Goal: Transaction & Acquisition: Purchase product/service

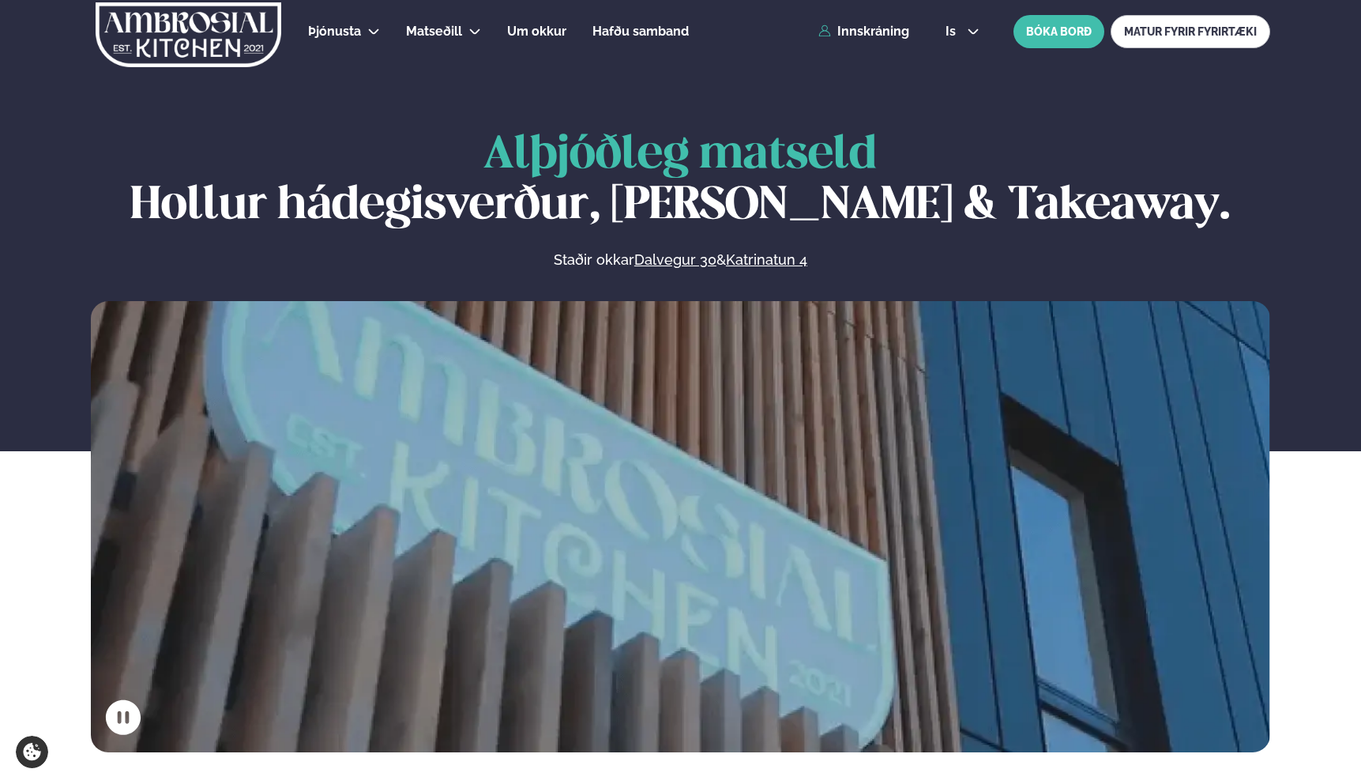
click at [962, 79] on section "Alþjóðleg matseld Hollur hádegisverður, Veitingar & Takeaway. Staðir okkar Dalv…" at bounding box center [680, 376] width 1361 height 752
click at [890, 30] on link "Innskráning" at bounding box center [863, 31] width 91 height 14
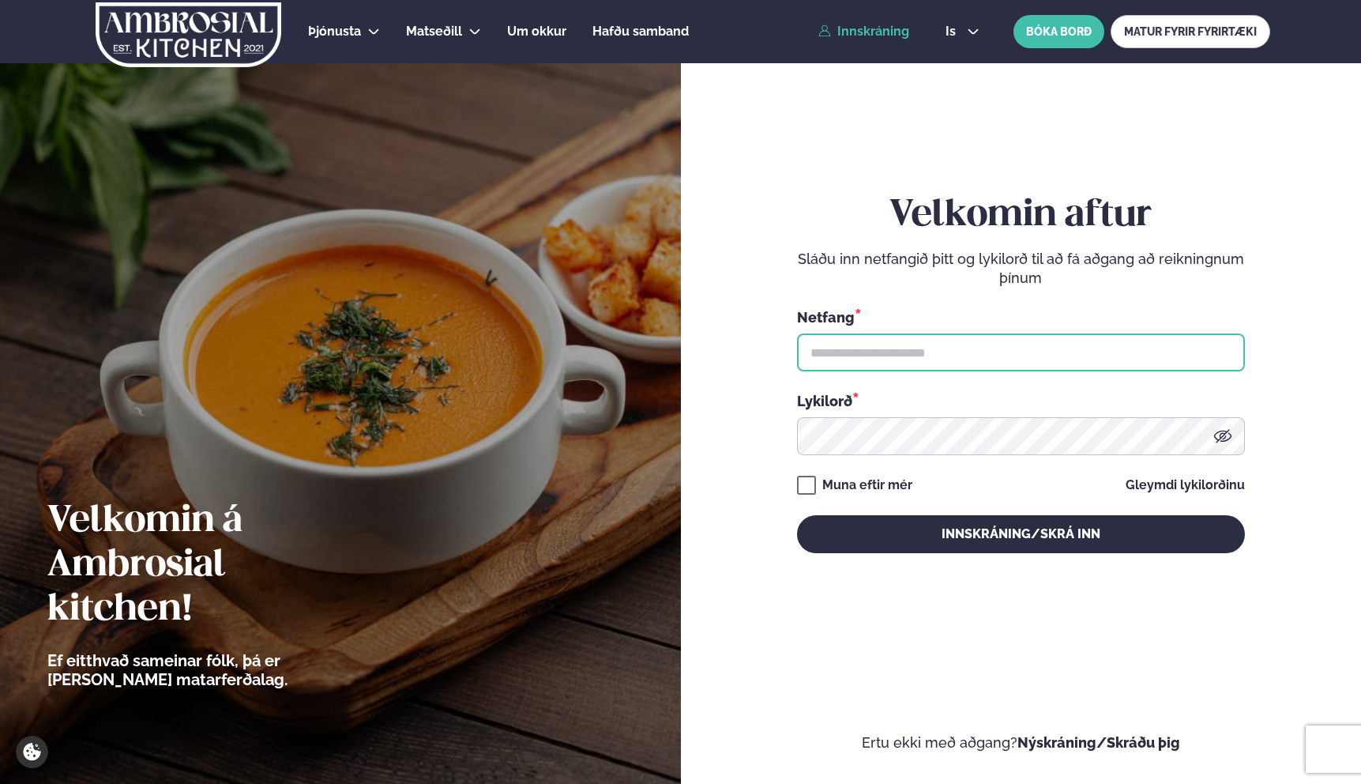
click at [879, 346] on input "text" at bounding box center [1021, 352] width 448 height 38
type input "**********"
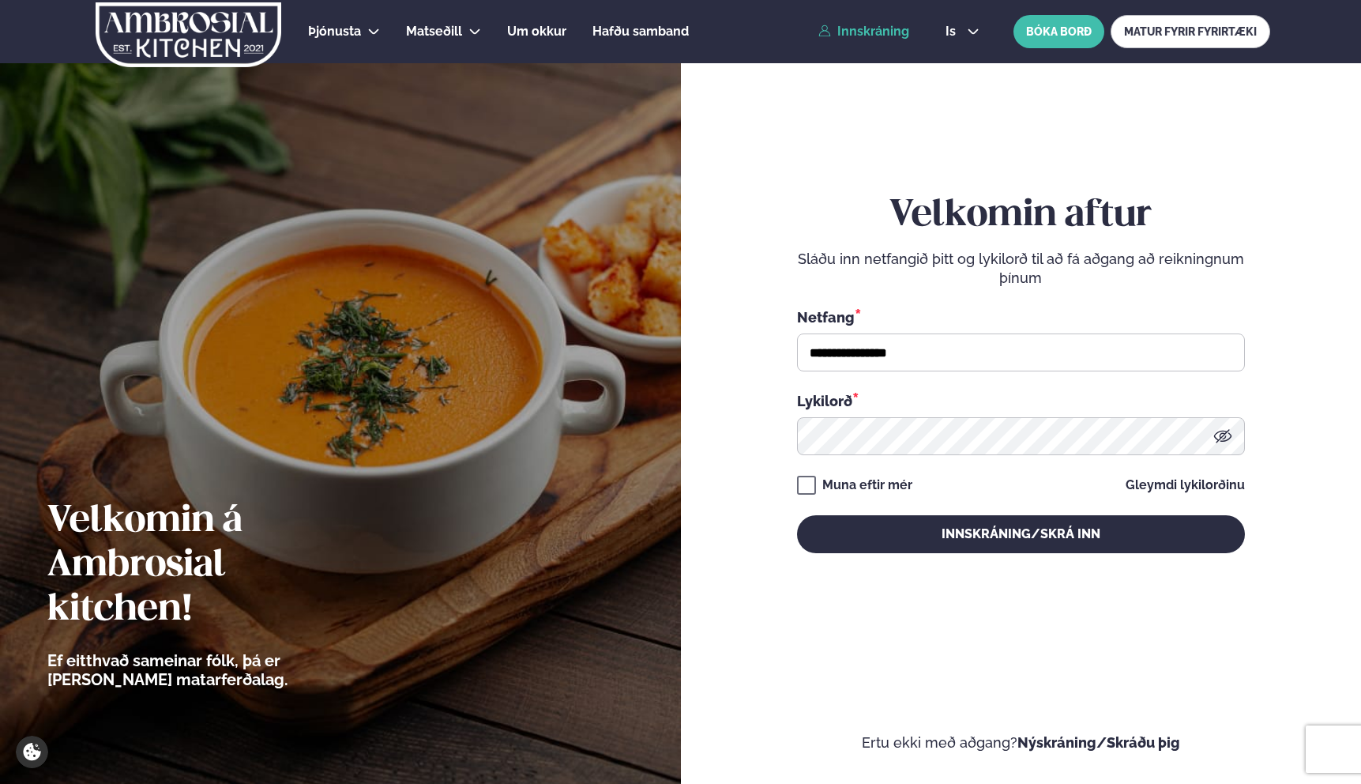
click at [888, 483] on div "Muna eftir mér" at bounding box center [867, 485] width 90 height 19
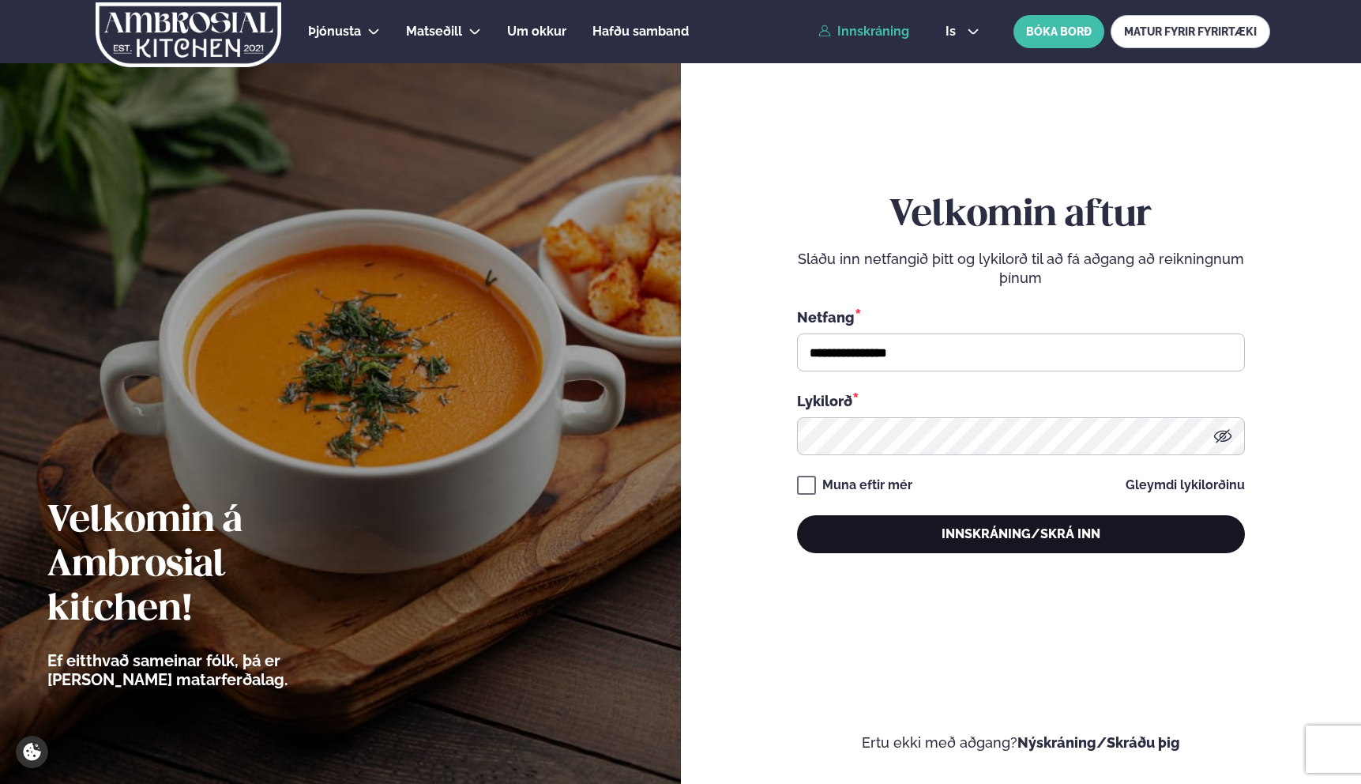
click at [975, 539] on button "Innskráning/Skrá inn" at bounding box center [1021, 534] width 448 height 38
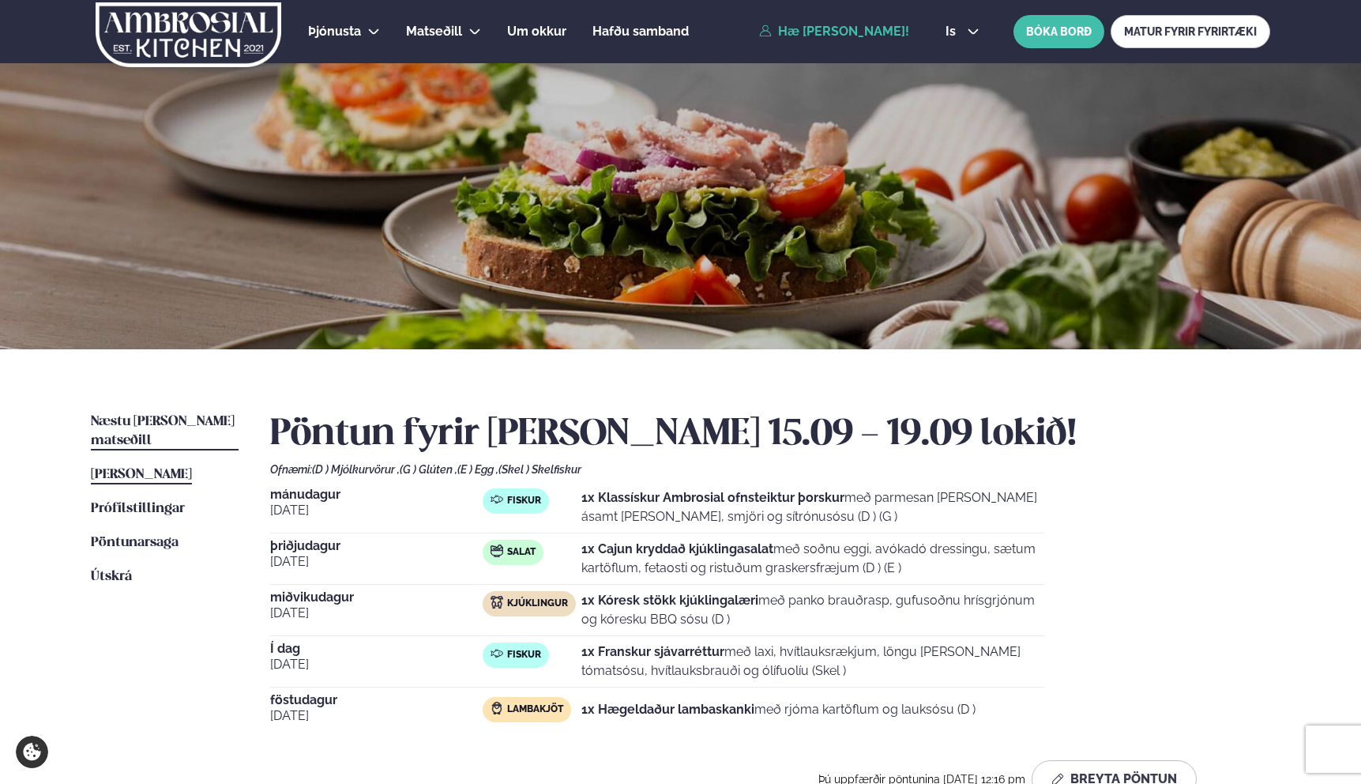
click at [167, 417] on span "Næstu [PERSON_NAME] matseðill" at bounding box center [163, 431] width 144 height 32
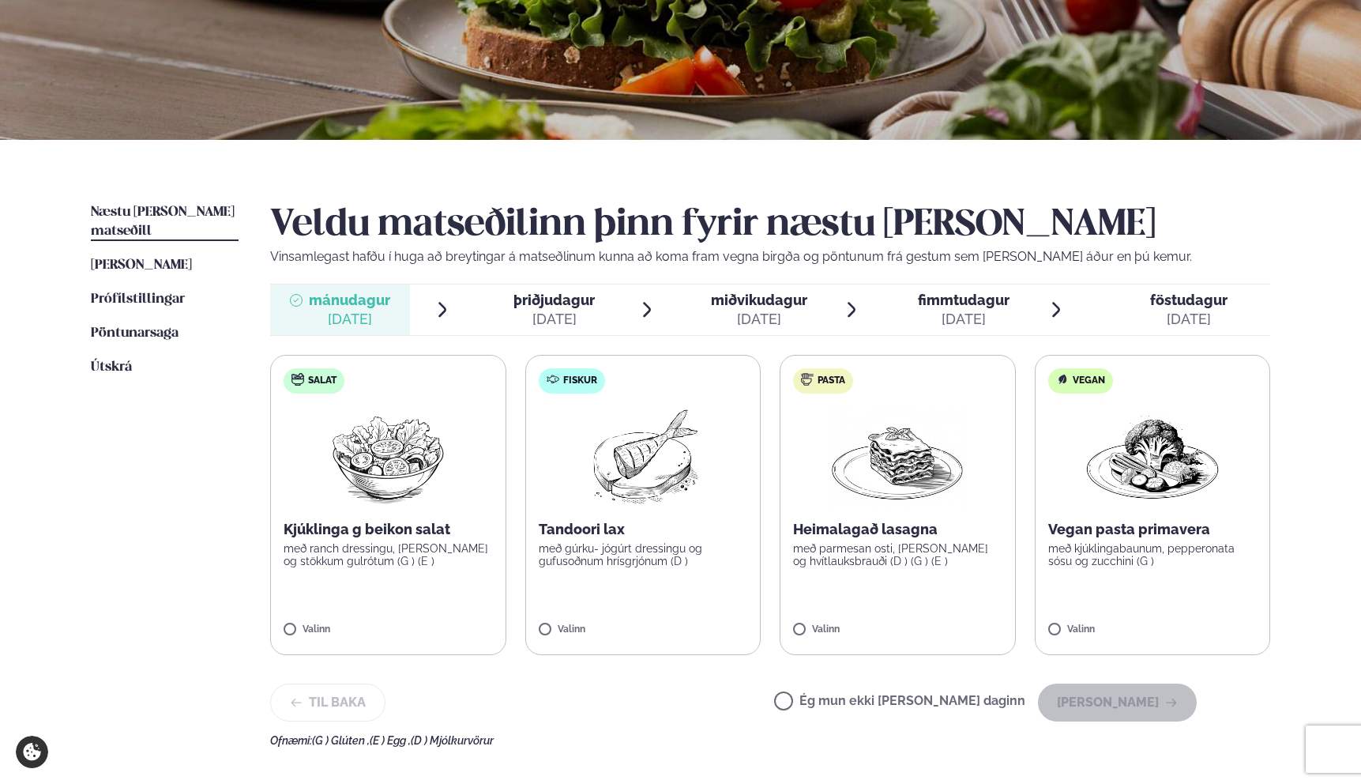
scroll to position [331, 0]
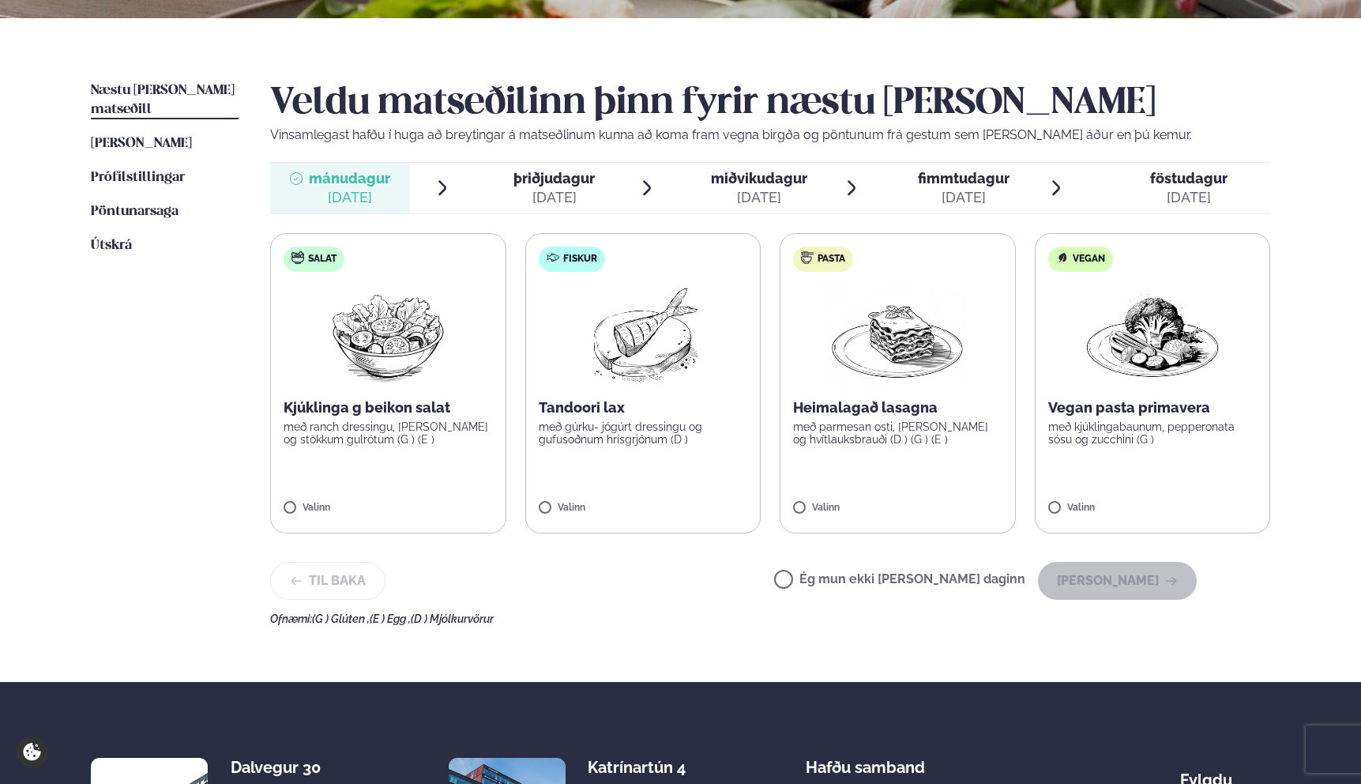
click at [657, 462] on label "Fiskur Tandoori lax með gúrku- jógúrt dressingu og gufusoðnum hrísgrjónum (D ) …" at bounding box center [643, 383] width 236 height 300
click at [1132, 591] on button "[PERSON_NAME]" at bounding box center [1117, 581] width 159 height 38
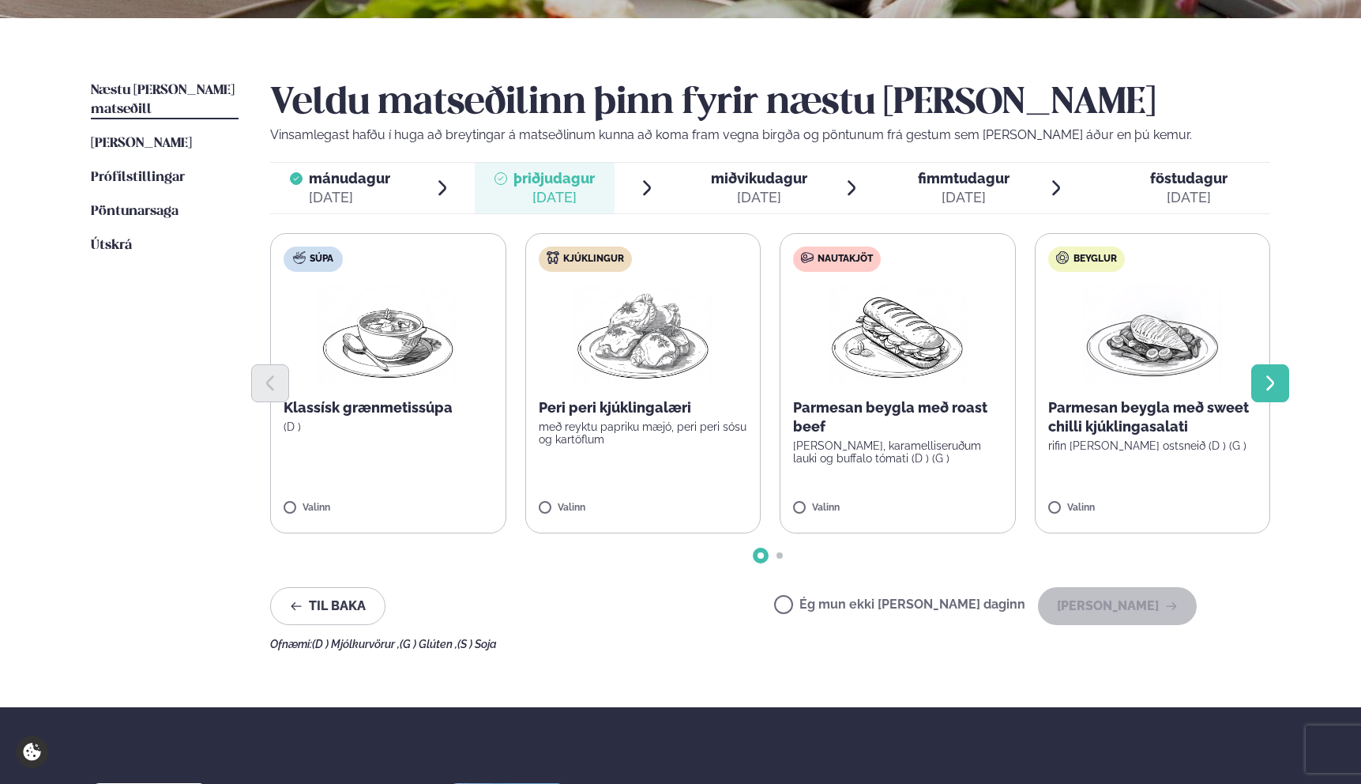
click at [1272, 380] on icon "Next slide" at bounding box center [1270, 382] width 8 height 15
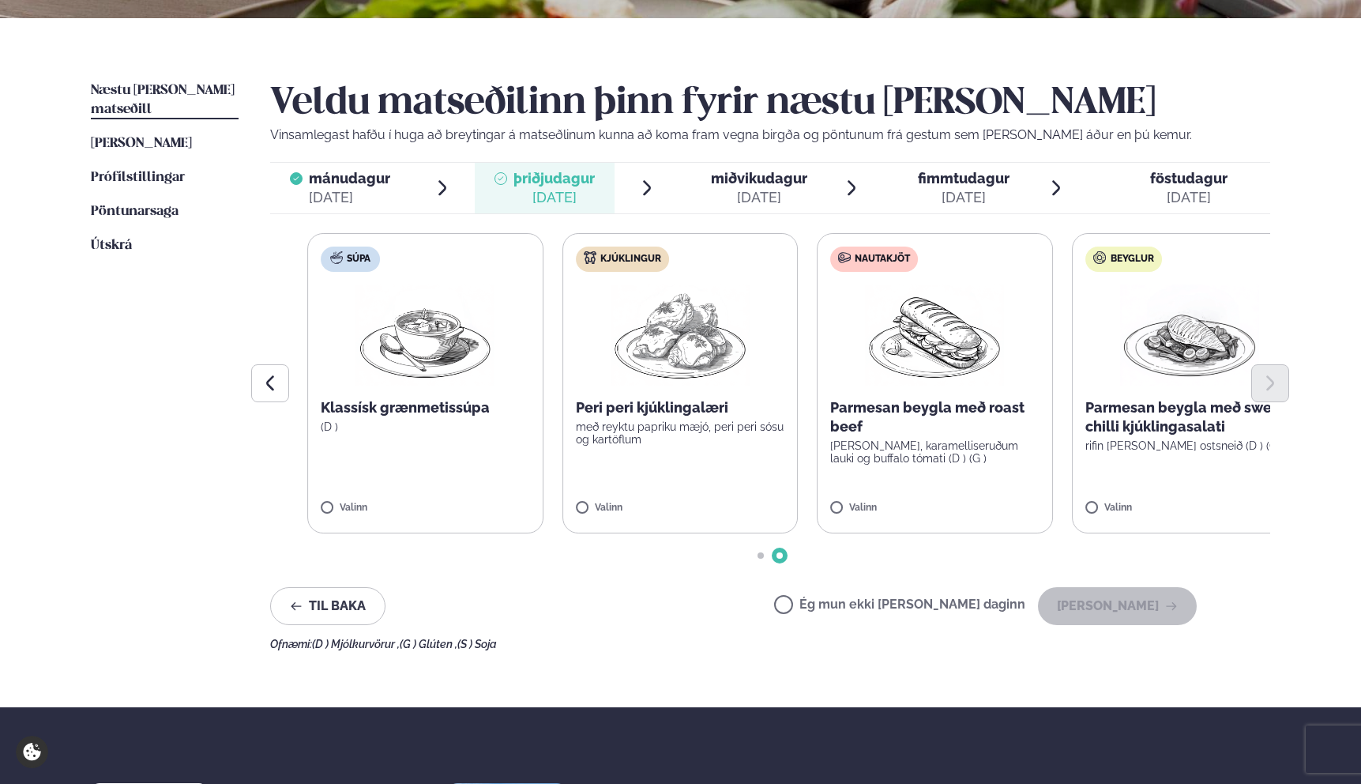
drag, startPoint x: 749, startPoint y: 466, endPoint x: 1334, endPoint y: 424, distance: 586.9
click at [1334, 424] on div "Þjónusta Hádegismatur fyrir fyrirtæki Fyrirtækja veitingar Einkapartý Matseðill…" at bounding box center [680, 348] width 1361 height 1358
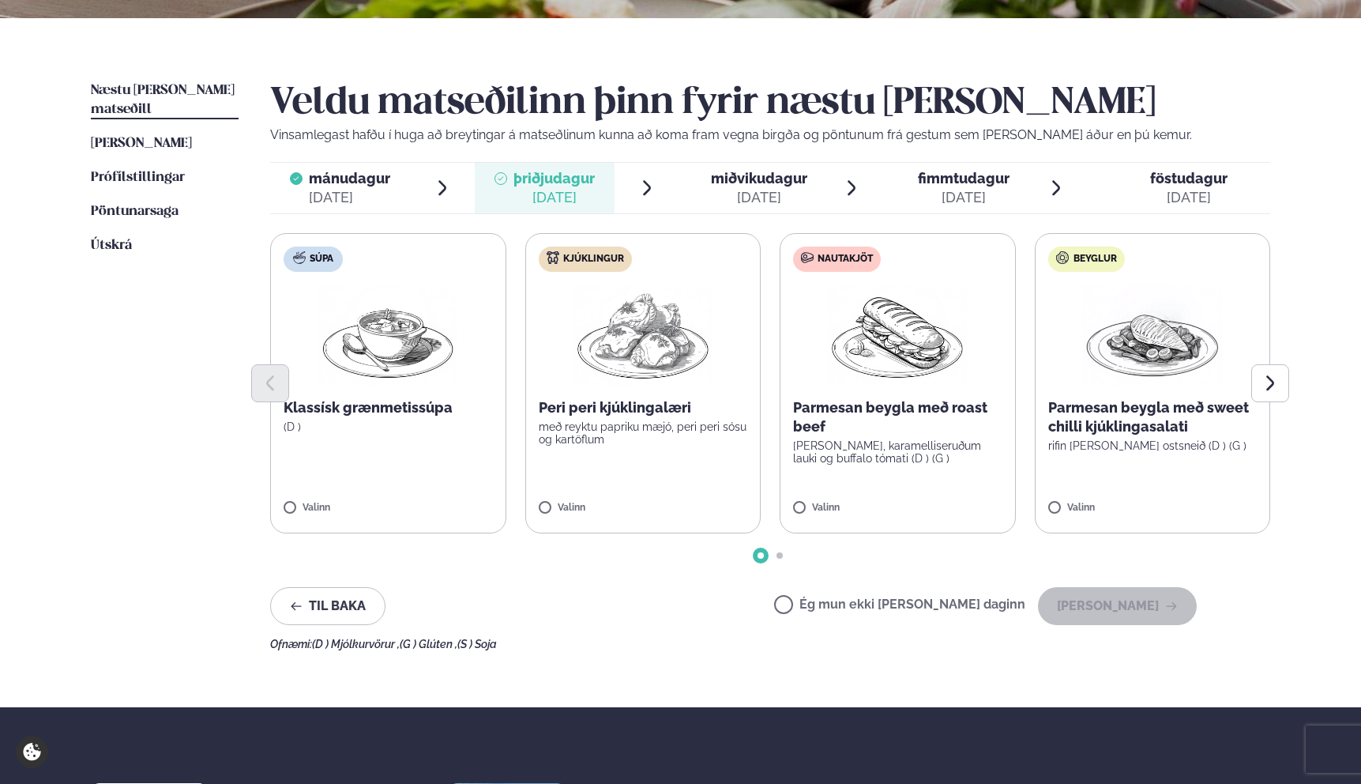
click at [698, 440] on p "með reyktu papriku mæjó, peri peri sósu og kartöflum" at bounding box center [643, 432] width 209 height 25
click at [1180, 595] on button "[PERSON_NAME]" at bounding box center [1117, 606] width 159 height 38
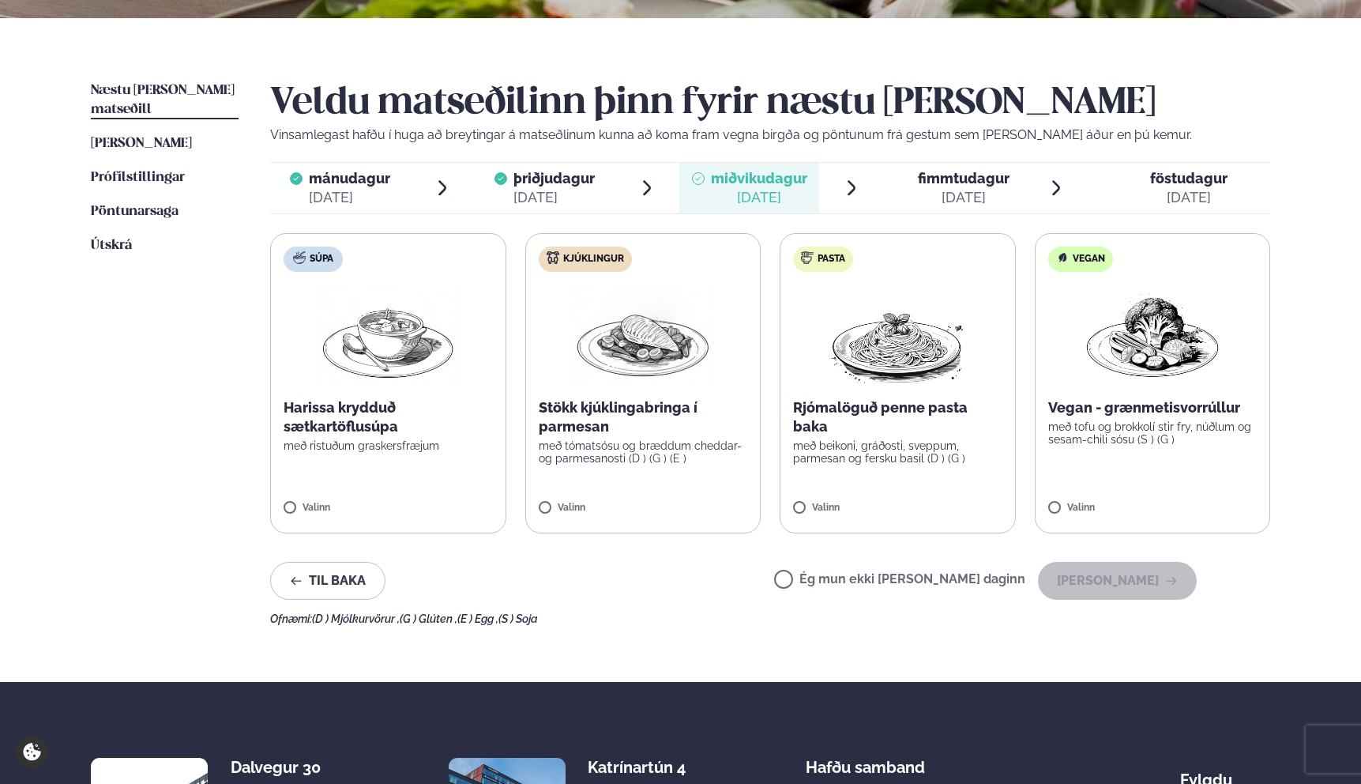
click at [980, 420] on p "Rjómalöguð penne pasta baka" at bounding box center [897, 417] width 209 height 38
click at [858, 491] on div at bounding box center [851, 500] width 60 height 32
click at [694, 451] on p "með tómatsósu og bræddum cheddar- og parmesanosti (D ) (G ) (E )" at bounding box center [643, 451] width 209 height 25
click at [1125, 582] on button "[PERSON_NAME]" at bounding box center [1117, 581] width 159 height 38
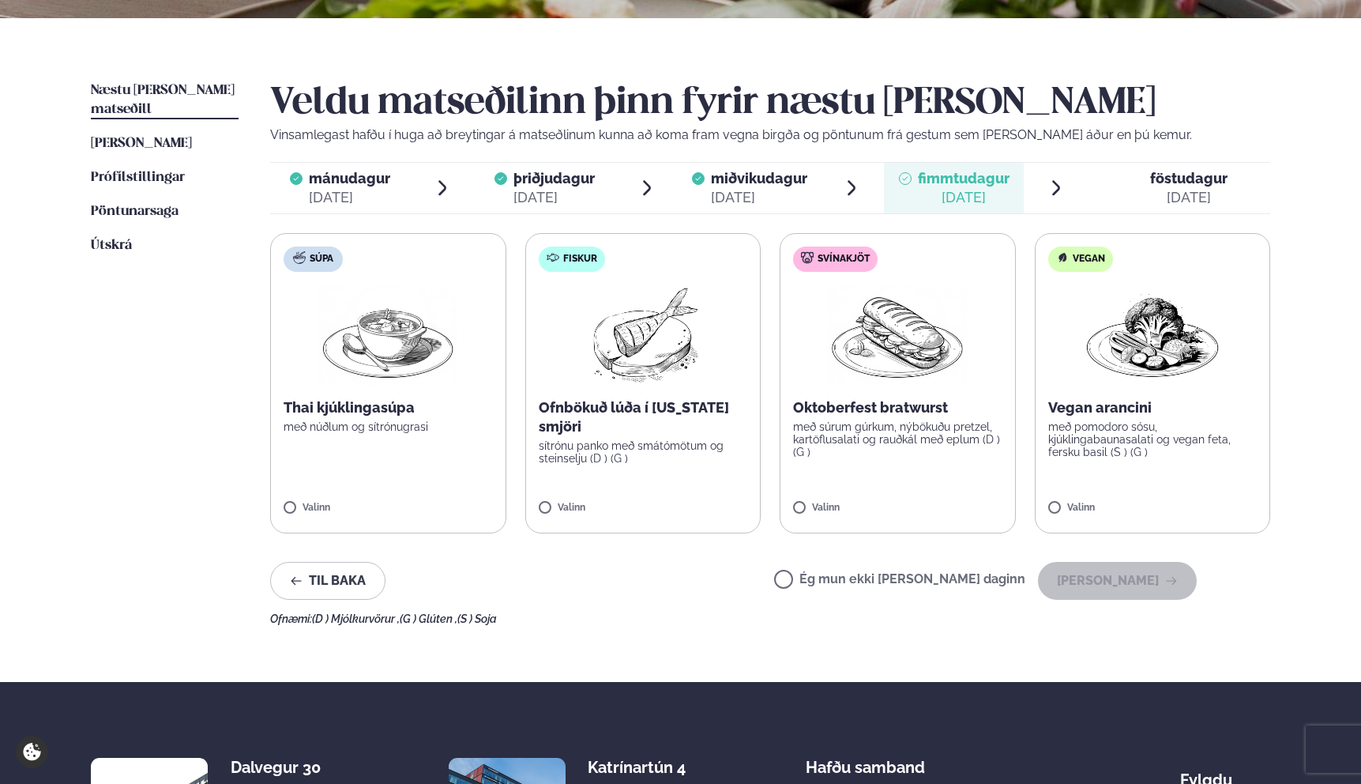
click at [685, 461] on p "sítrónu panko með smátómötum og steinselju (D ) (G )" at bounding box center [643, 451] width 209 height 25
click at [1138, 611] on div "Veldu matseðilinn þinn fyrir næstu [PERSON_NAME] Vinsamlegast hafðu í huga að b…" at bounding box center [770, 353] width 1000 height 544
click at [1118, 576] on button "[PERSON_NAME]" at bounding box center [1117, 581] width 159 height 38
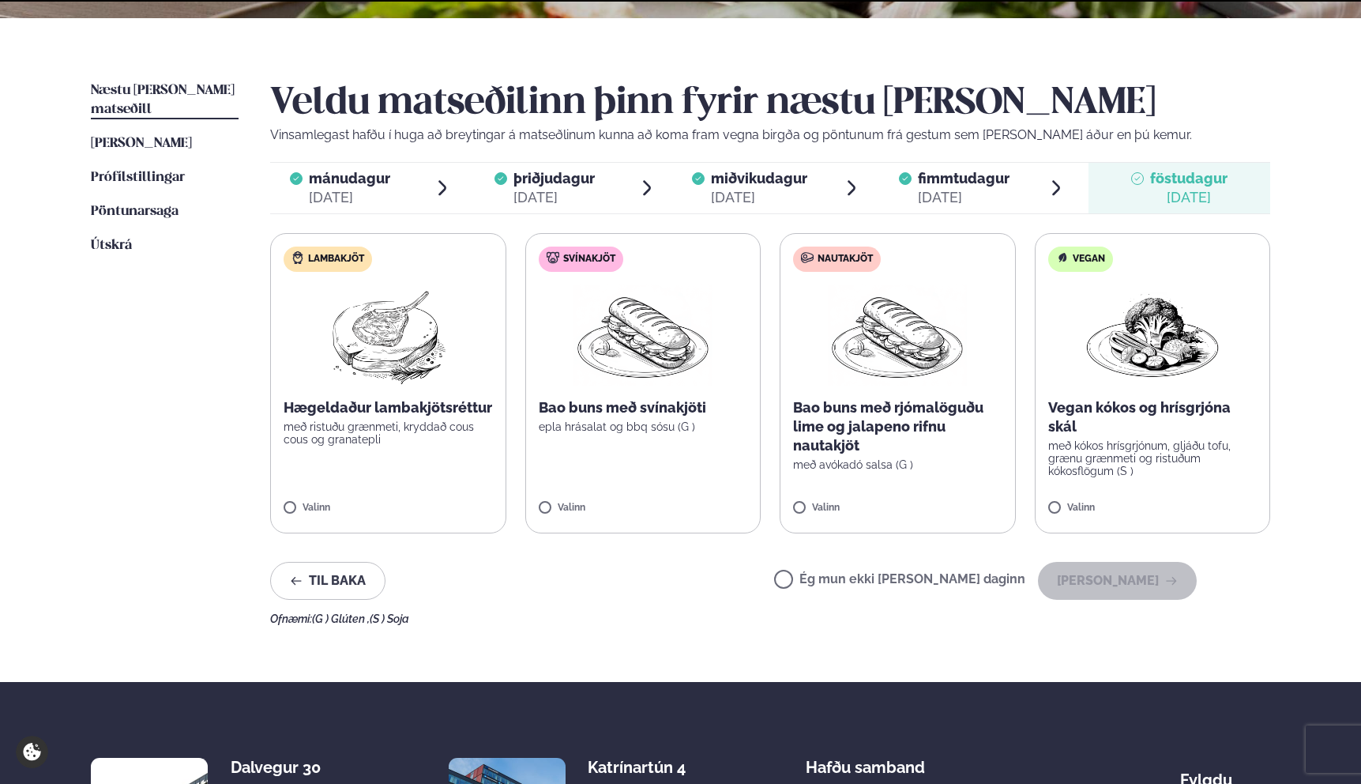
click at [949, 575] on label "Ég mun ekki [PERSON_NAME] daginn" at bounding box center [899, 581] width 251 height 17
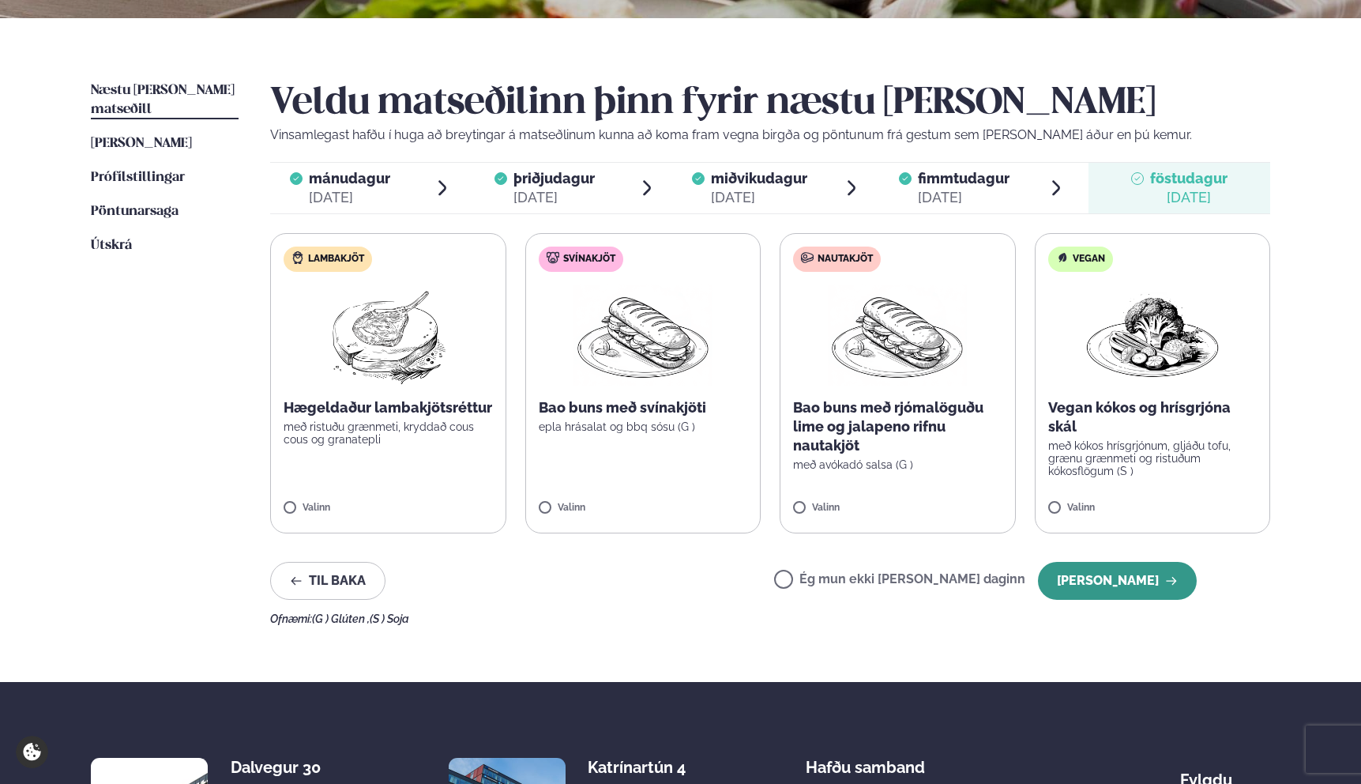
click at [1196, 577] on button "[PERSON_NAME]" at bounding box center [1117, 581] width 159 height 38
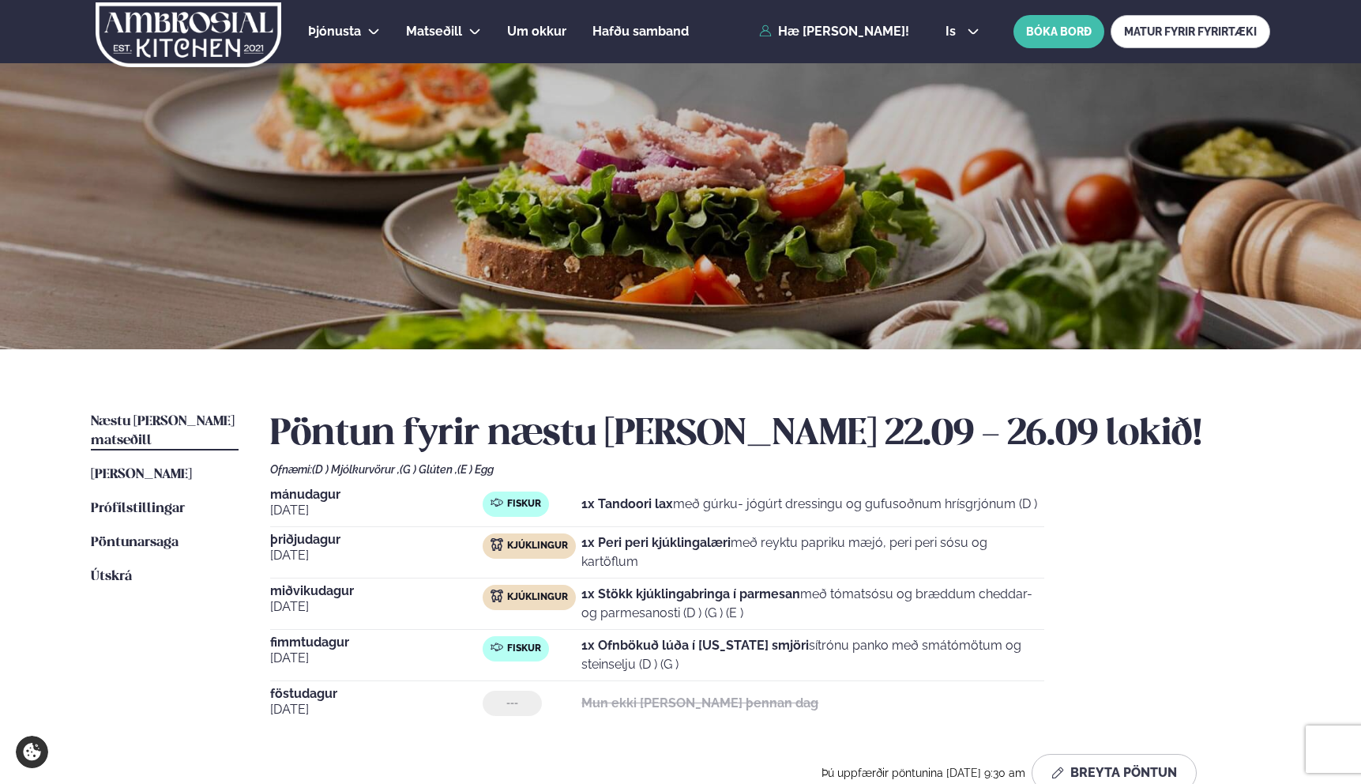
scroll to position [15, 0]
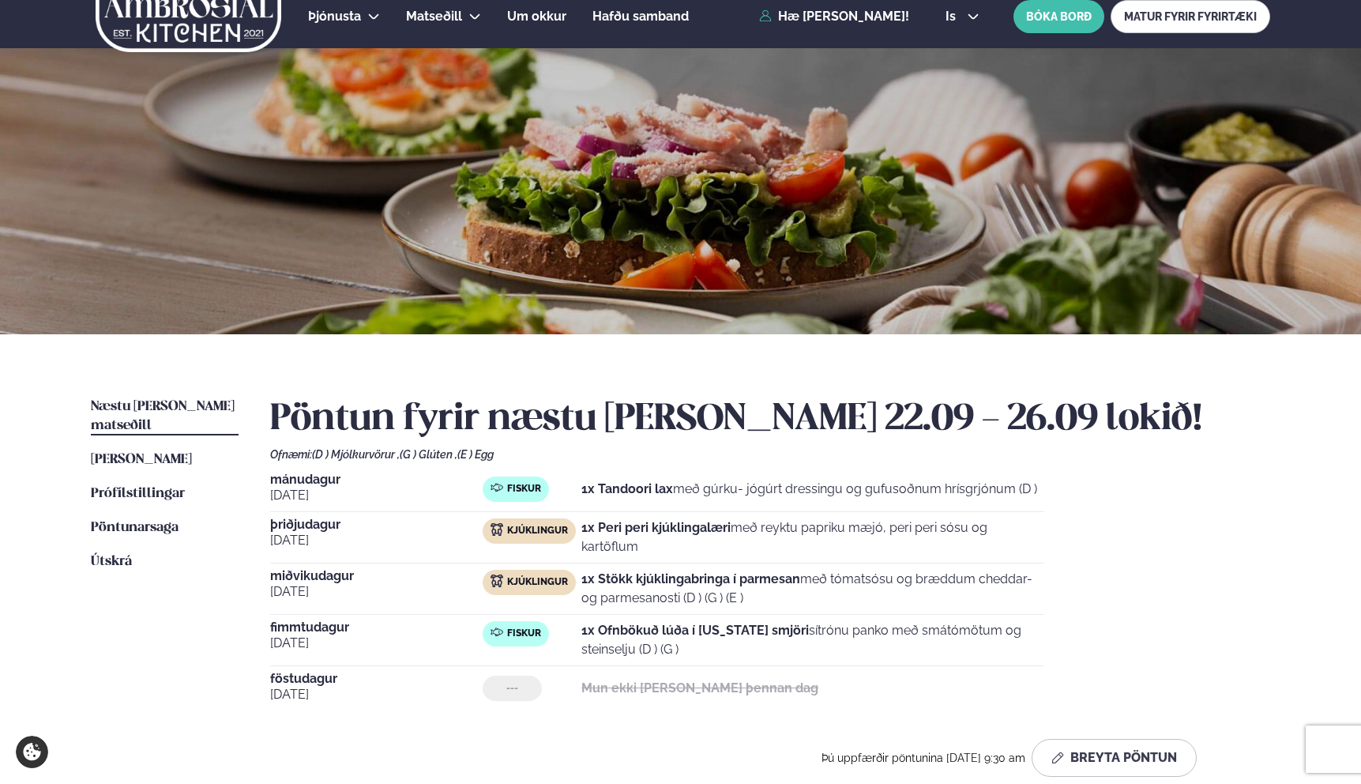
drag, startPoint x: 273, startPoint y: 409, endPoint x: 1074, endPoint y: 378, distance: 802.5
click at [1074, 378] on div "Næstu [PERSON_NAME] matseðill Næsta vika [PERSON_NAME] matseðill [PERSON_NAME] …" at bounding box center [680, 590] width 1274 height 512
click at [905, 419] on h2 "Pöntun fyrir næstu [PERSON_NAME] 22.09 - 26.09 lokið!" at bounding box center [770, 419] width 1000 height 44
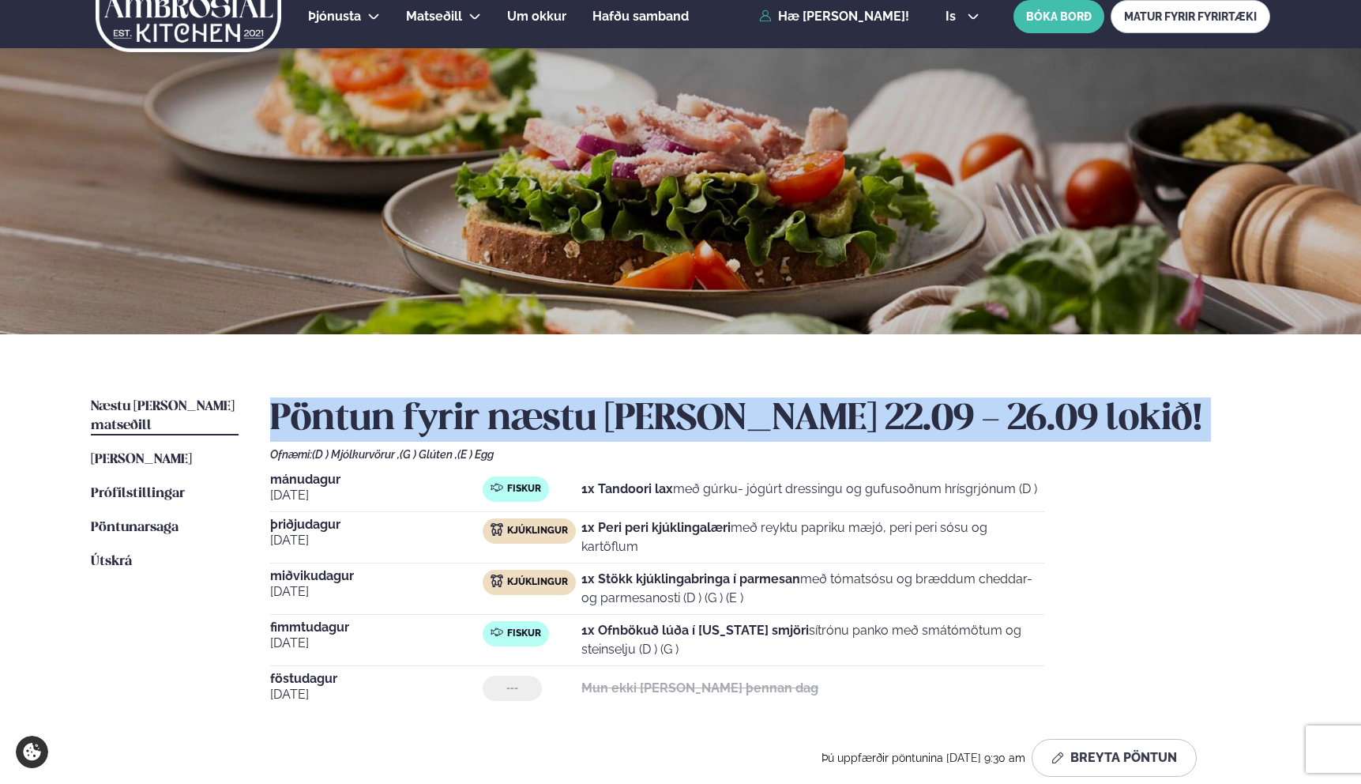
click at [905, 419] on h2 "Pöntun fyrir næstu [PERSON_NAME] 22.09 - 26.09 lokið!" at bounding box center [770, 419] width 1000 height 44
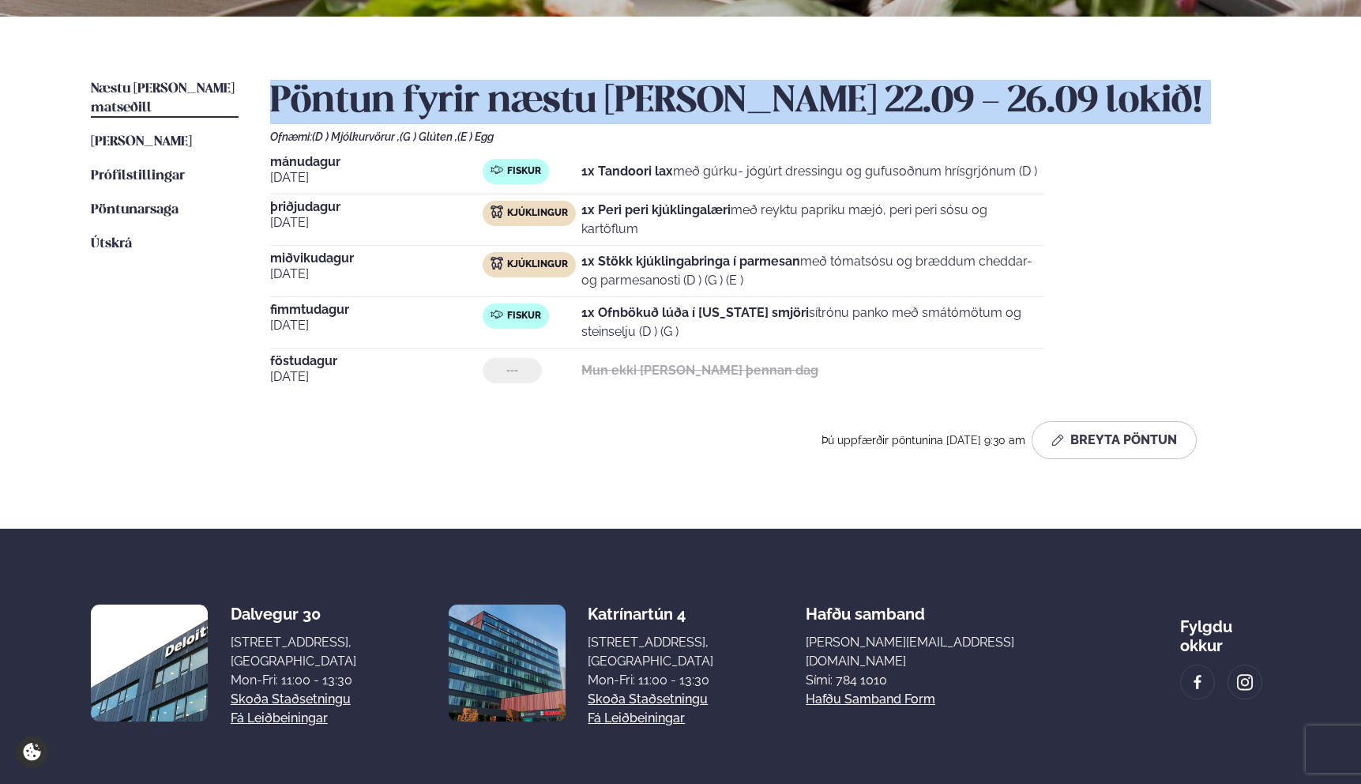
scroll to position [0, 0]
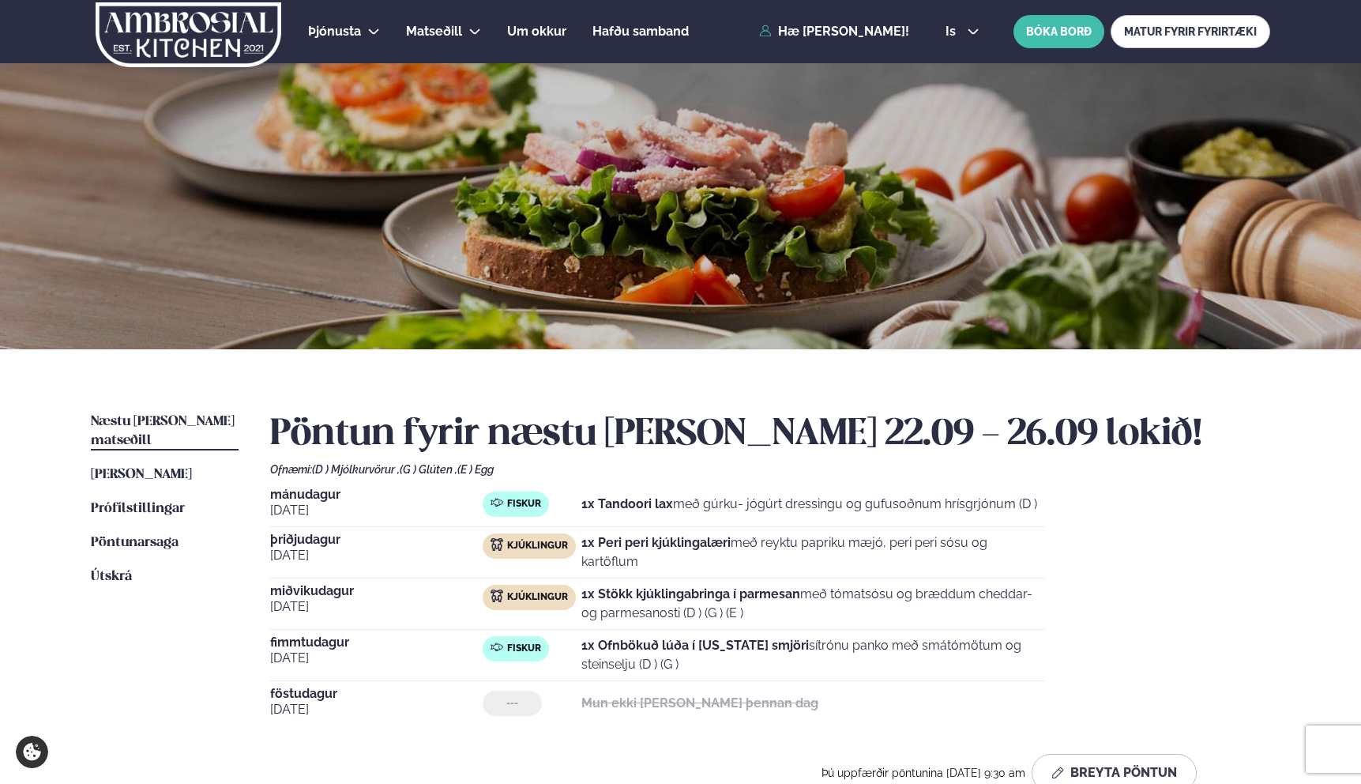
click at [678, 327] on div at bounding box center [680, 206] width 1361 height 286
